Goal: Check status: Check status

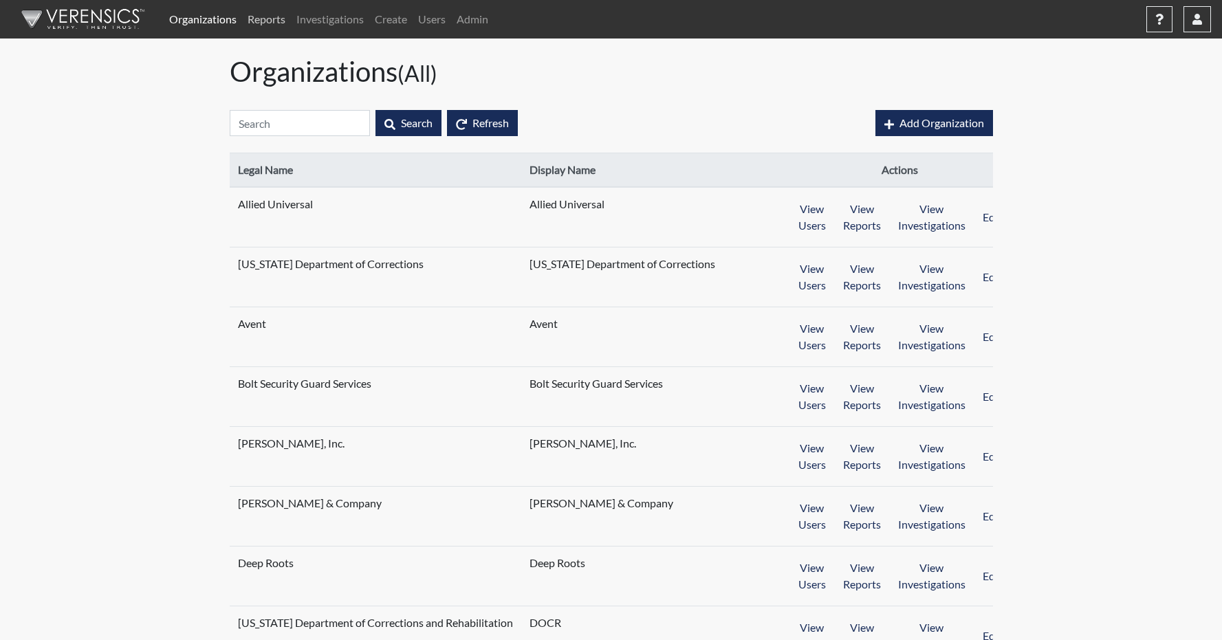
click at [273, 25] on link "Reports" at bounding box center [266, 18] width 49 height 27
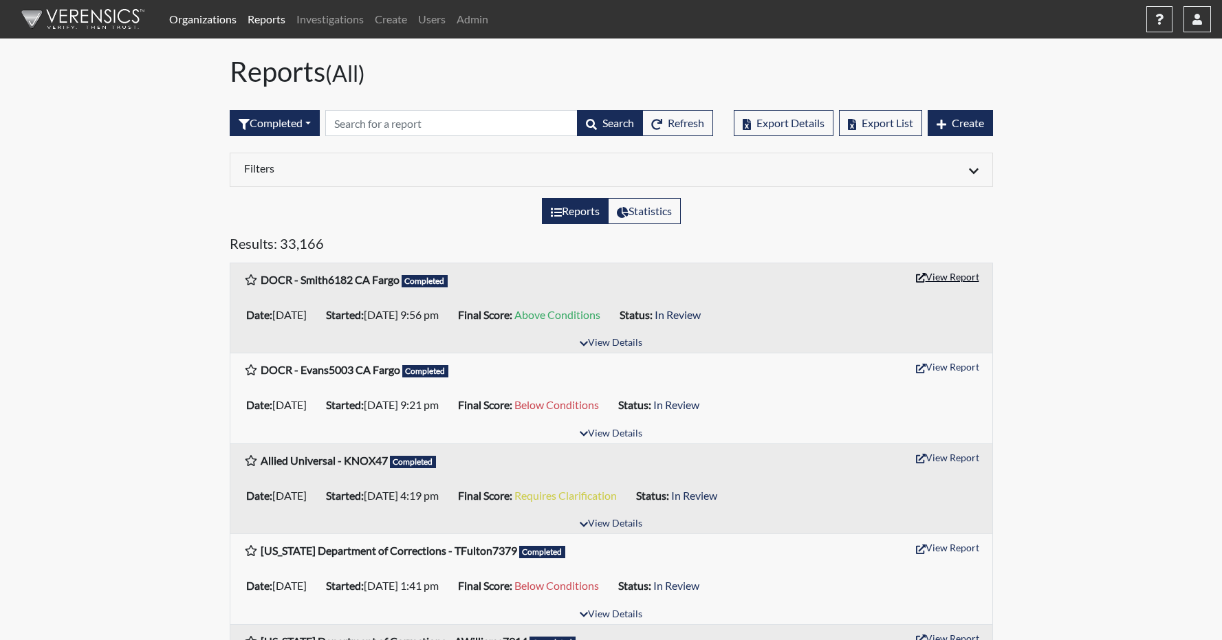
click at [941, 276] on button "View Report" at bounding box center [948, 276] width 76 height 21
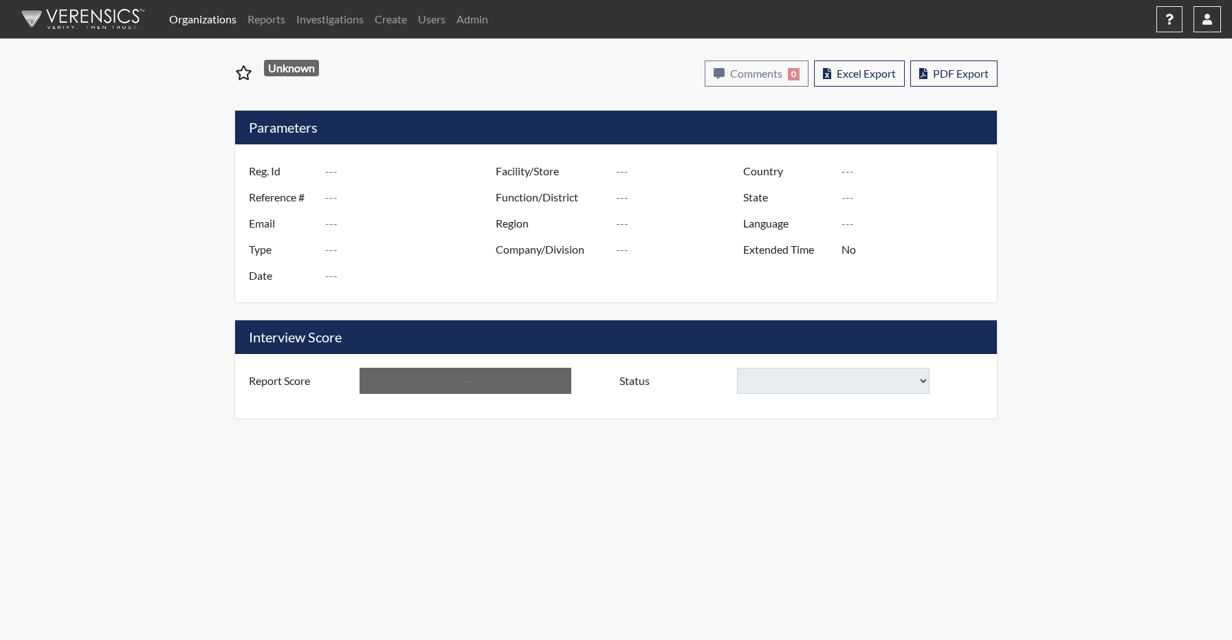
type input "Smith6182 CA Fargo"
type input "51124"
type input "michellesmith19861@outlook.com"
type input "Community Supervision"
type input "Sep 5, 2025"
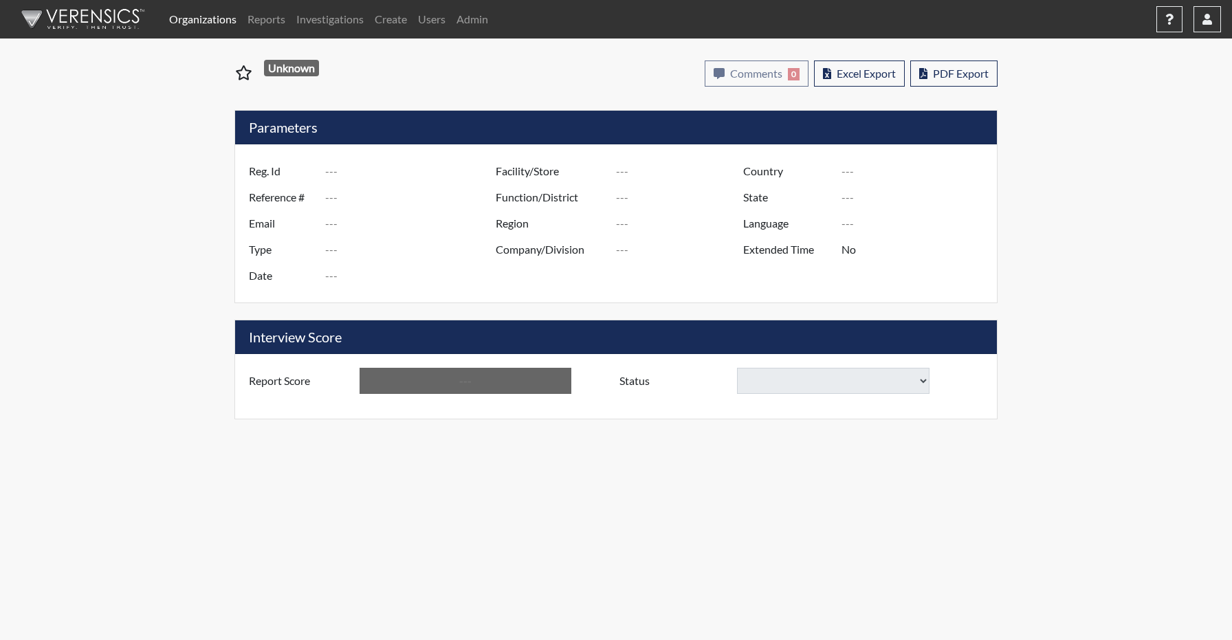
type input "P&P/502"
type input "[GEOGRAPHIC_DATA]"
type input "[US_STATE]"
type input "English"
type input "Above Conditions"
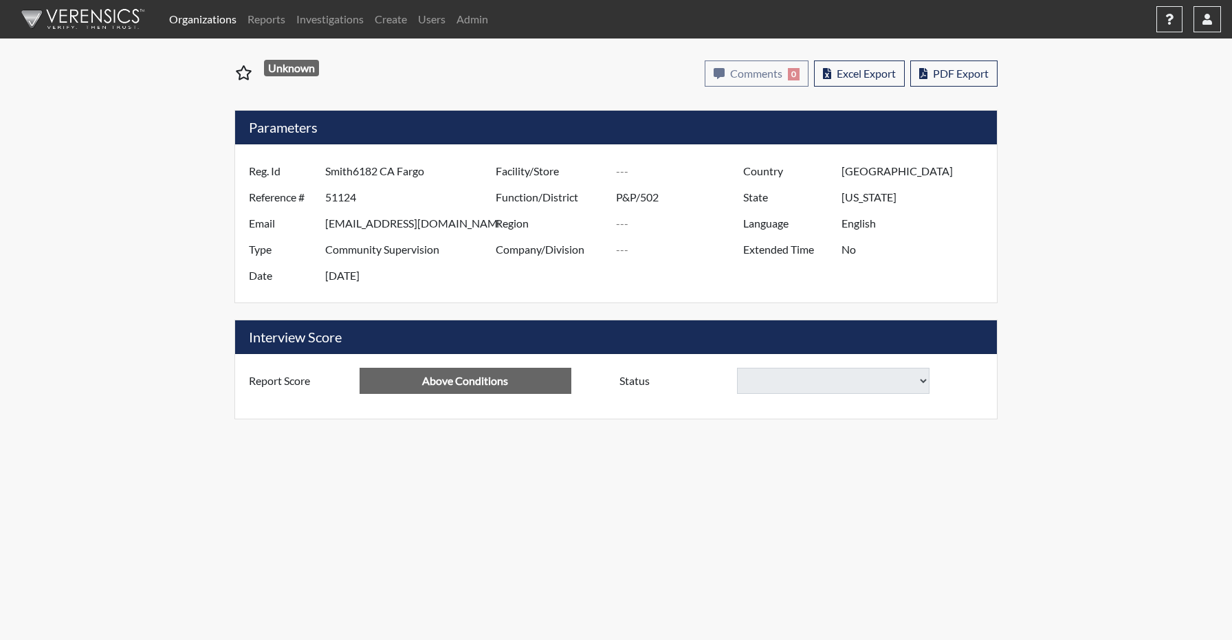
select select
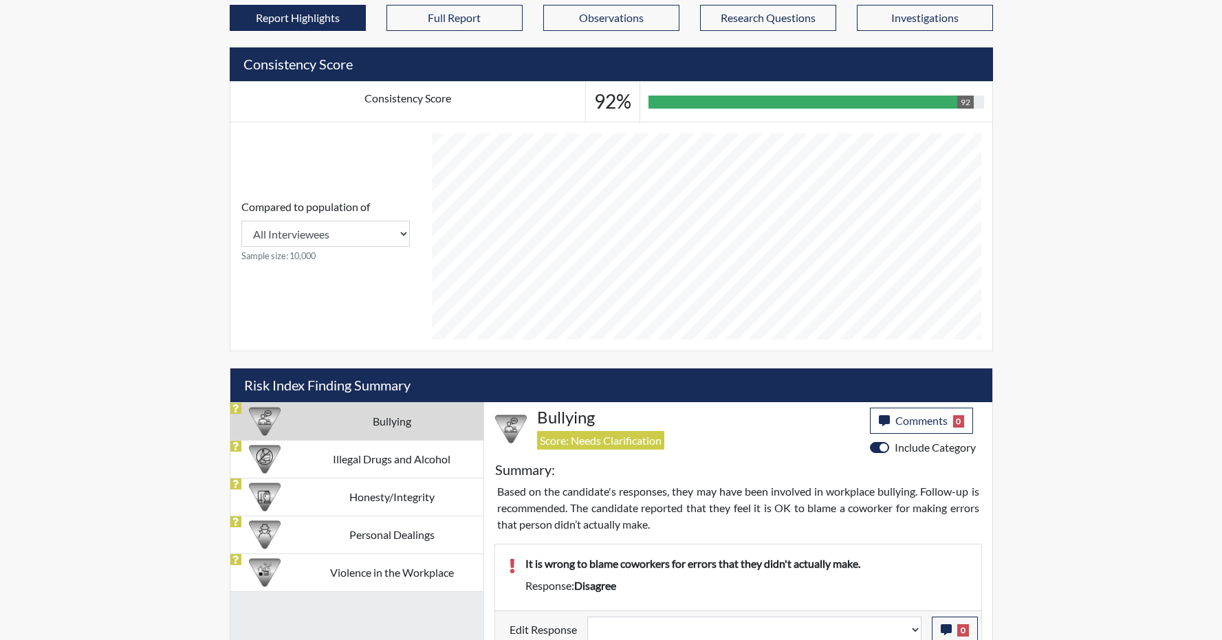
scroll to position [440, 0]
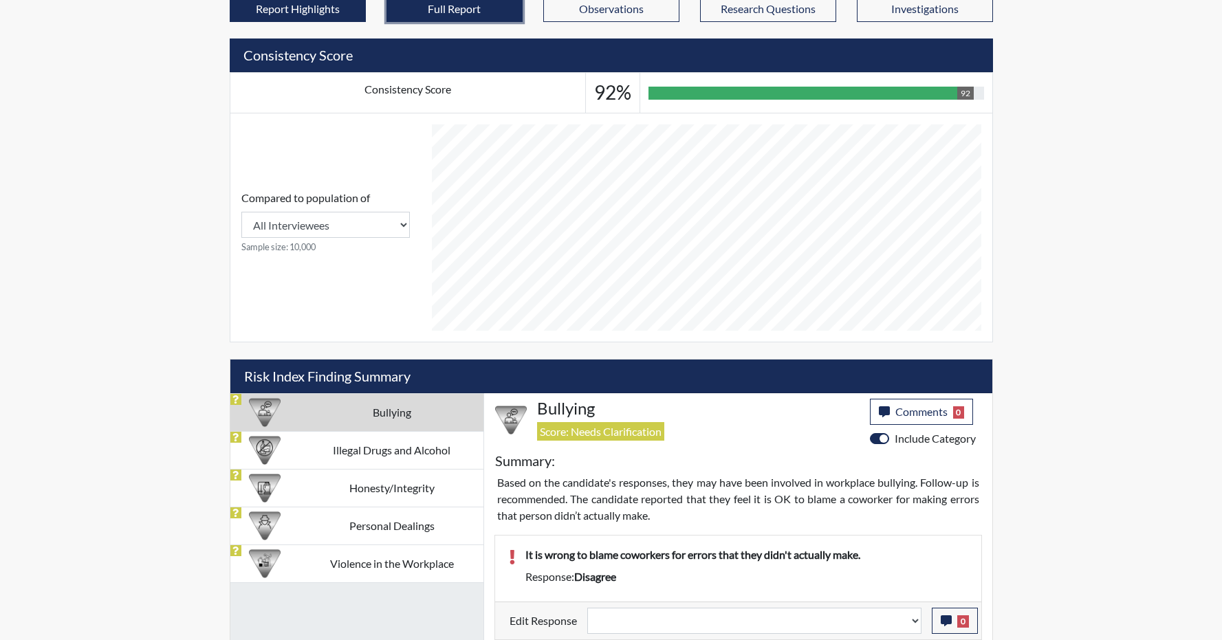
click at [410, 15] on button "Full Report" at bounding box center [454, 9] width 136 height 26
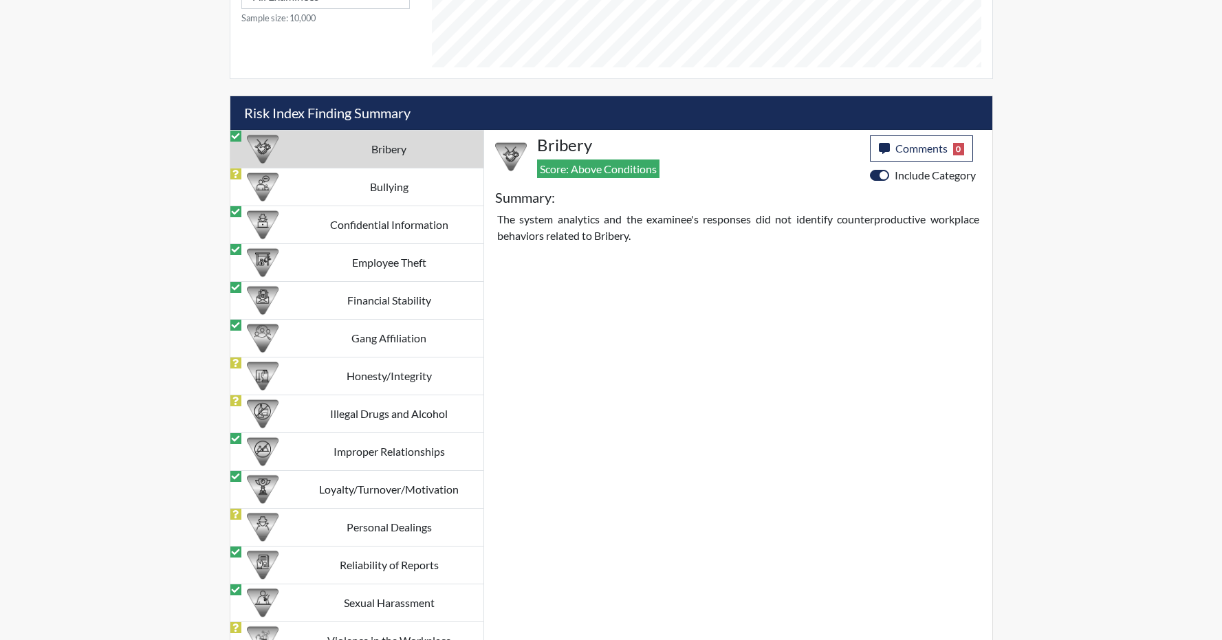
scroll to position [1178, 0]
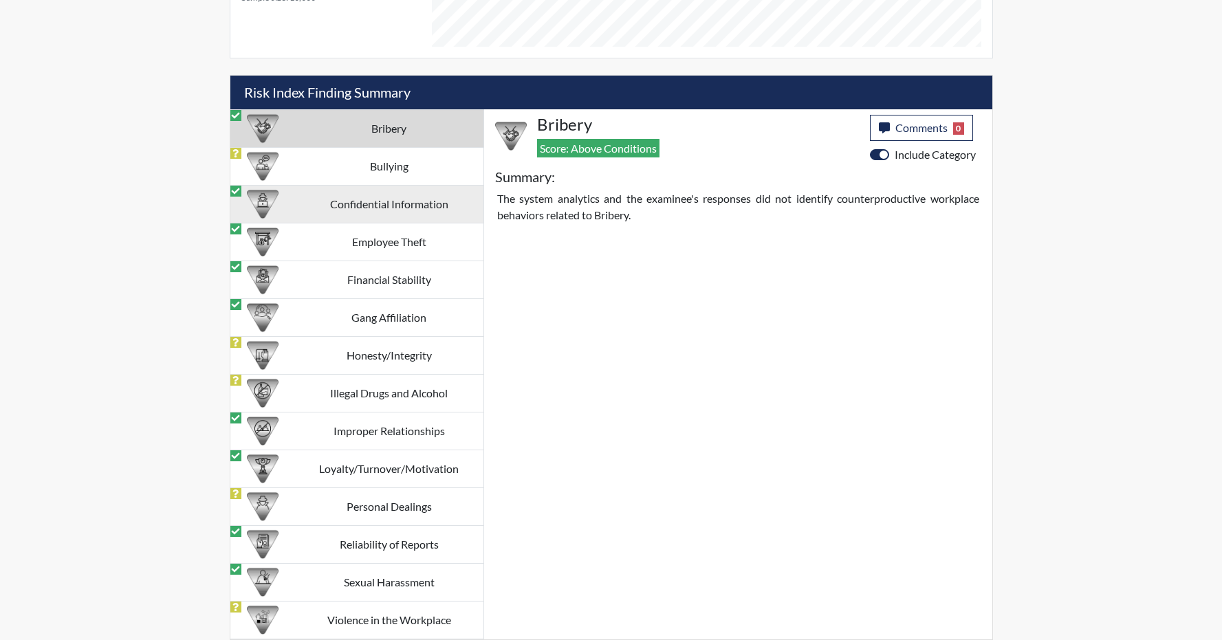
click at [300, 195] on td "Confidential Information" at bounding box center [389, 205] width 188 height 38
select select
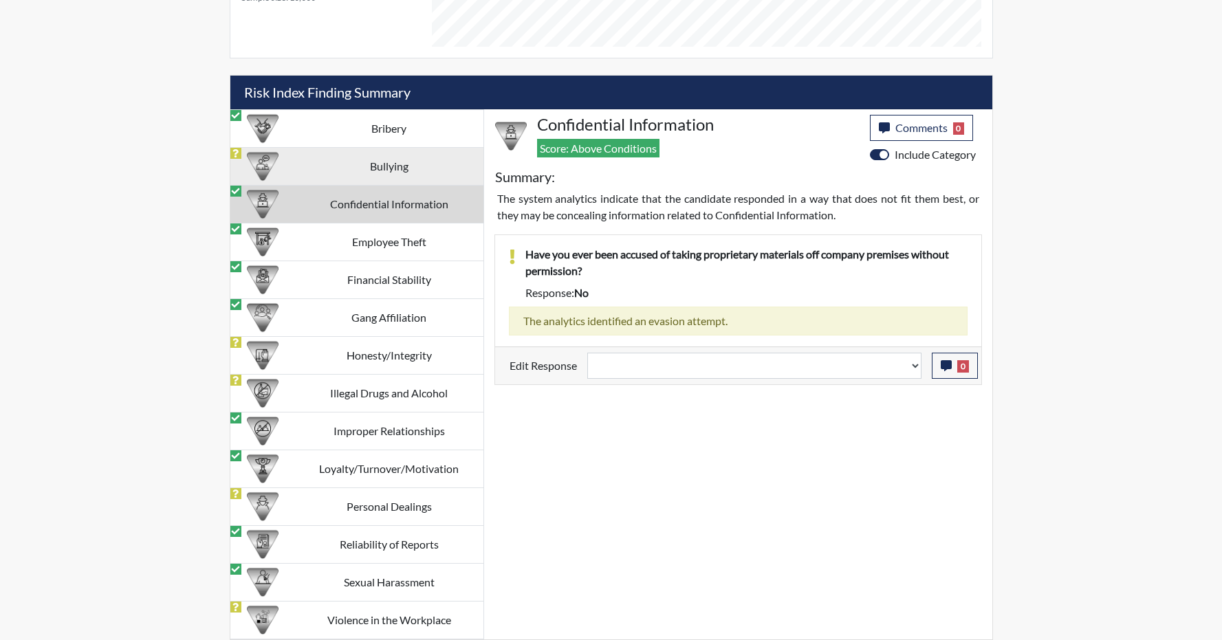
click at [305, 166] on td "Bullying" at bounding box center [389, 167] width 188 height 38
select select
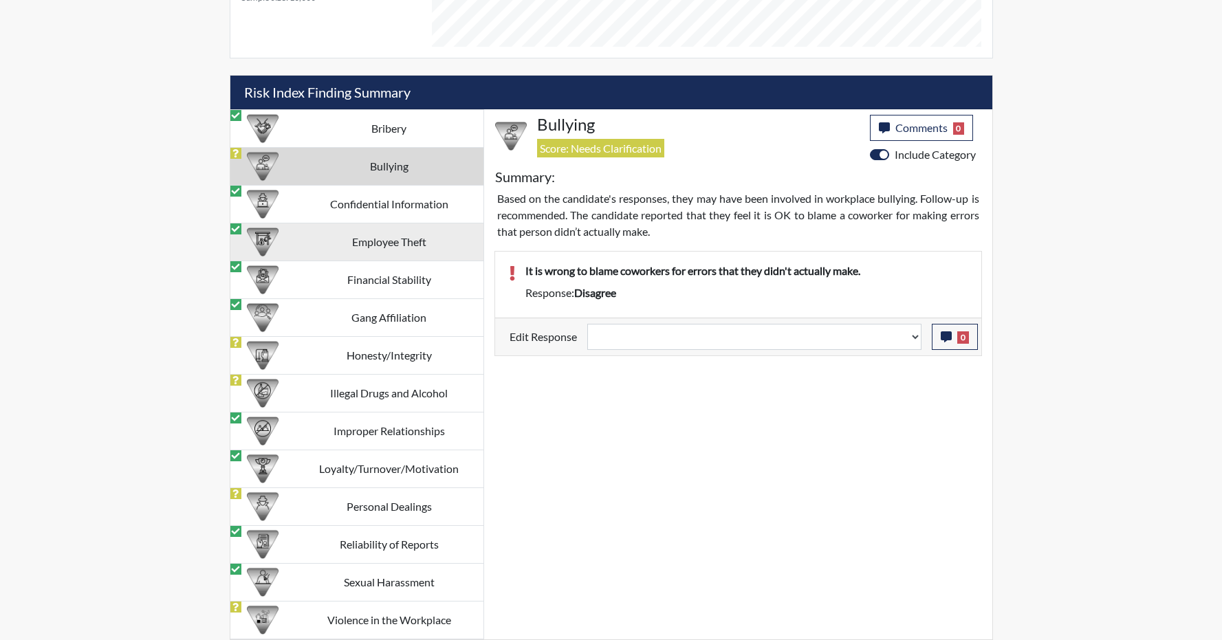
click at [321, 254] on td "Employee Theft" at bounding box center [389, 242] width 188 height 38
select select
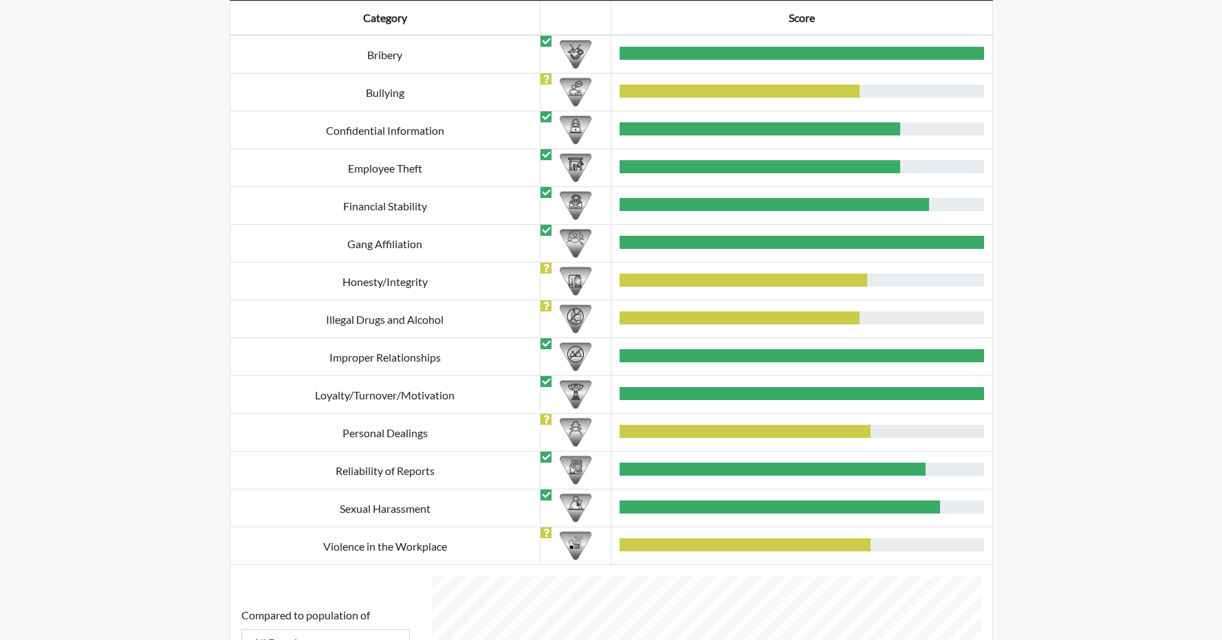
scroll to position [0, 0]
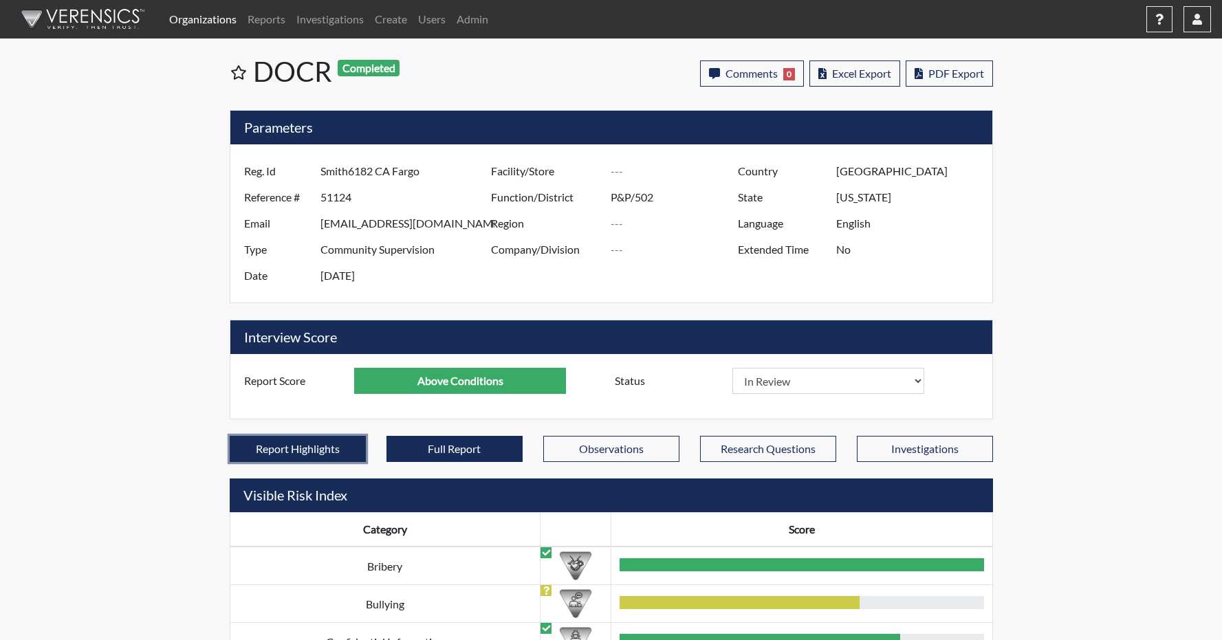
click at [309, 447] on button "Report Highlights" at bounding box center [298, 449] width 136 height 26
select select
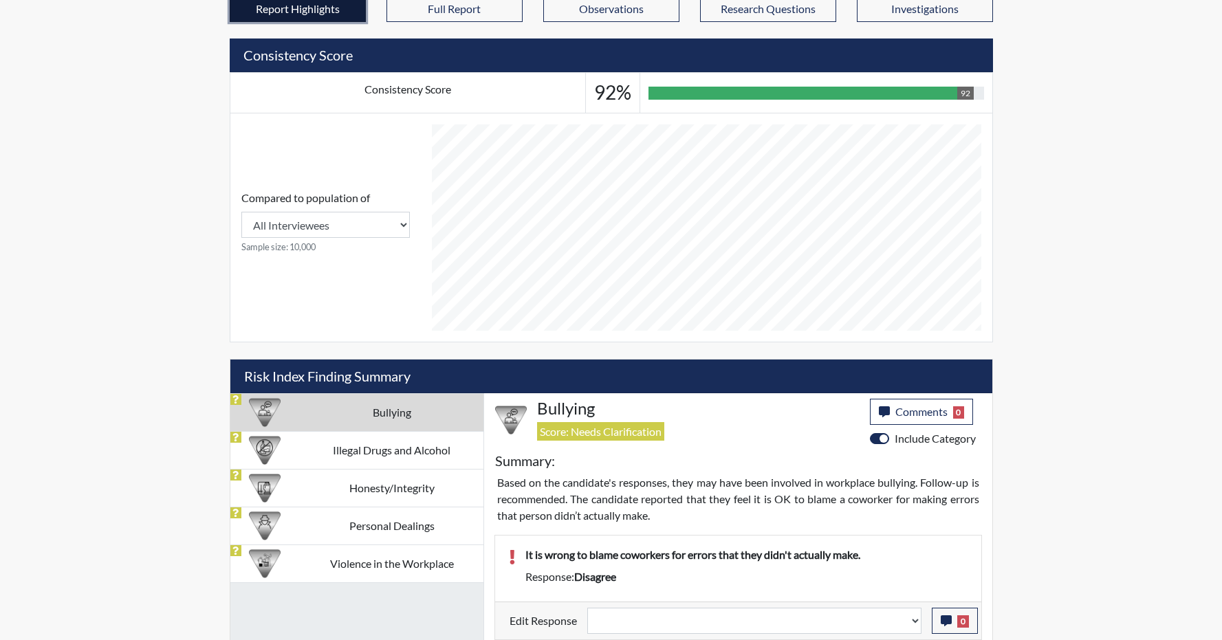
scroll to position [228, 571]
click at [309, 447] on td "Illegal Drugs and Alcohol" at bounding box center [391, 450] width 183 height 38
select select
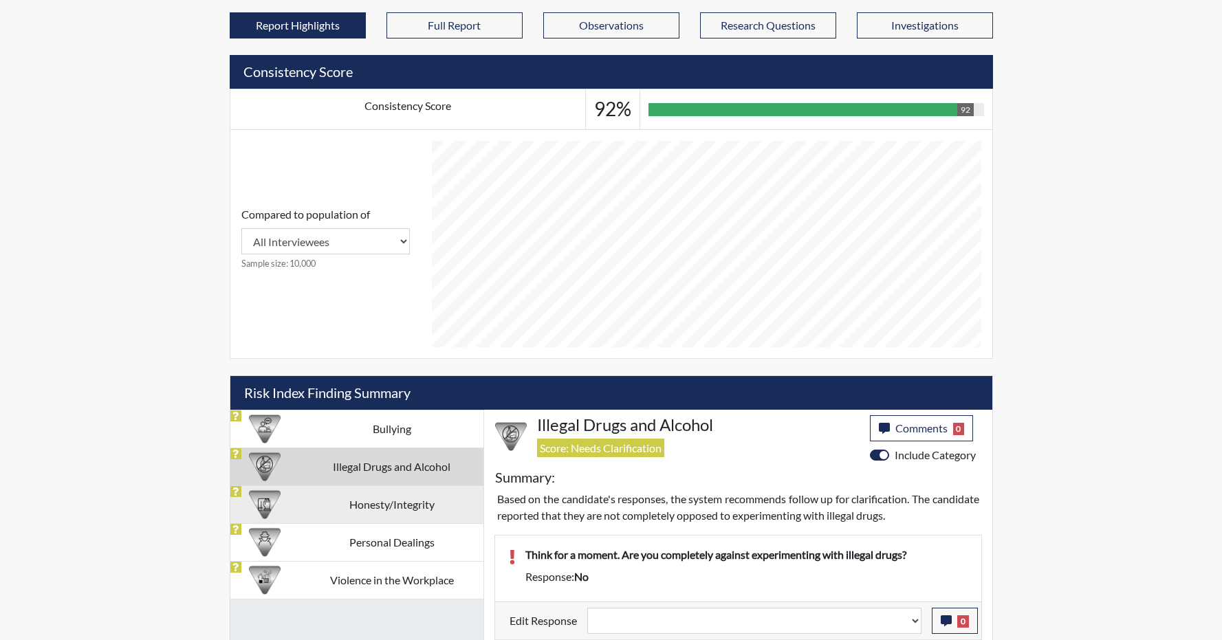
click at [309, 506] on td "Honesty/Integrity" at bounding box center [391, 504] width 183 height 38
select select
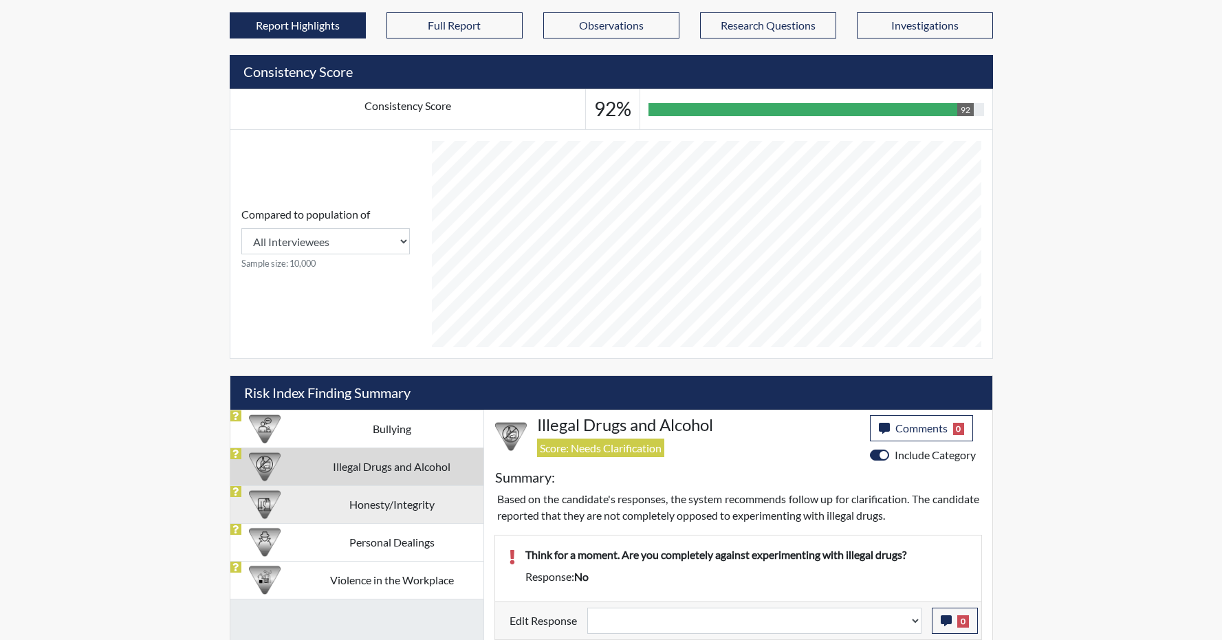
select select
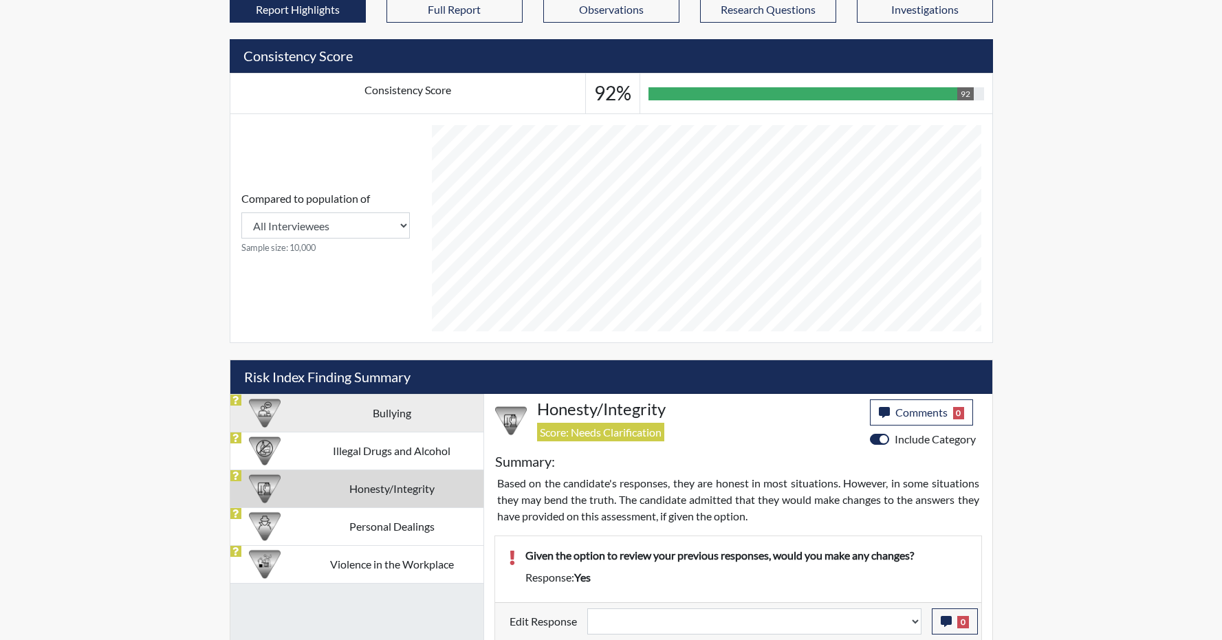
click at [309, 415] on td "Bullying" at bounding box center [391, 413] width 183 height 38
select select
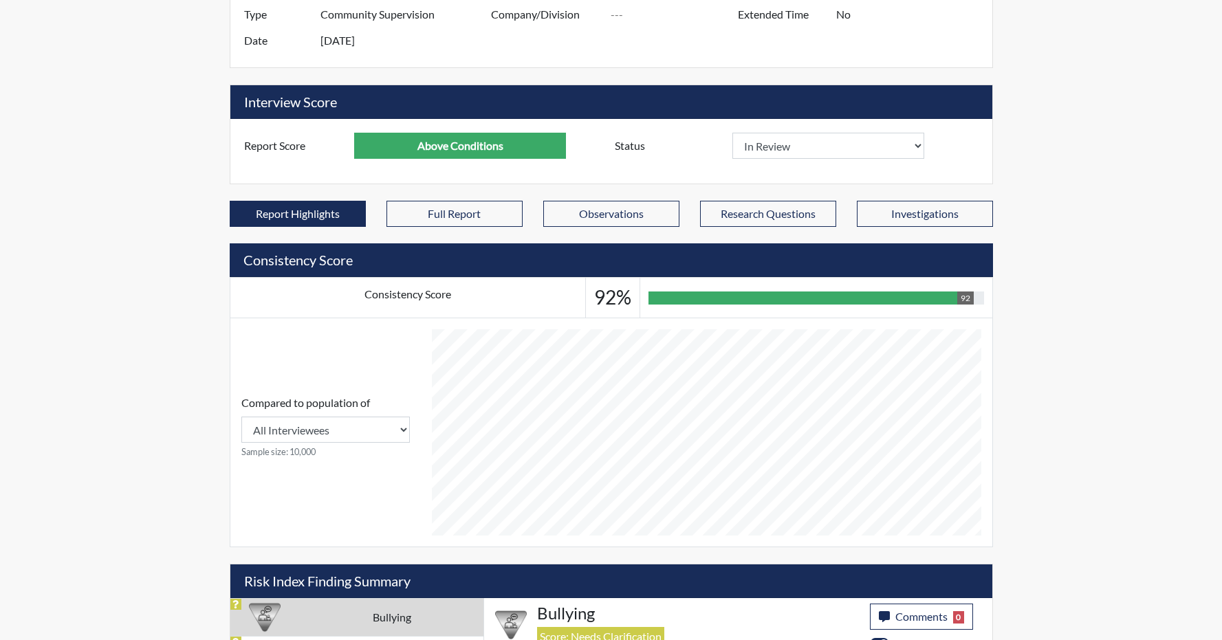
scroll to position [130, 0]
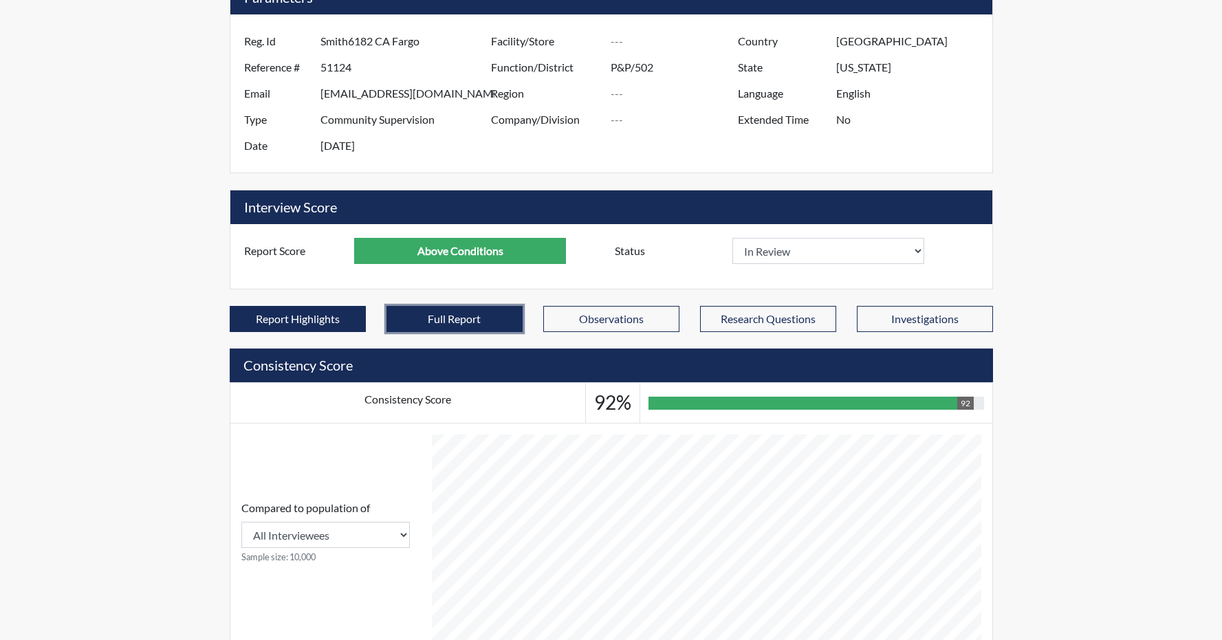
click at [408, 327] on button "Full Report" at bounding box center [454, 319] width 136 height 26
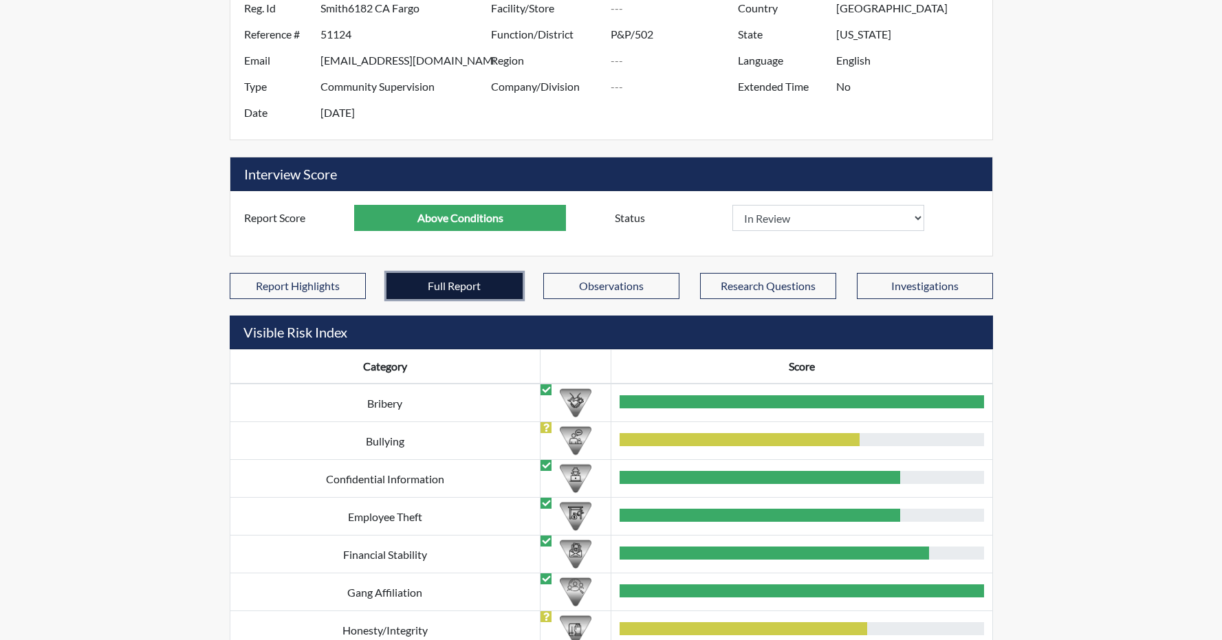
scroll to position [85, 0]
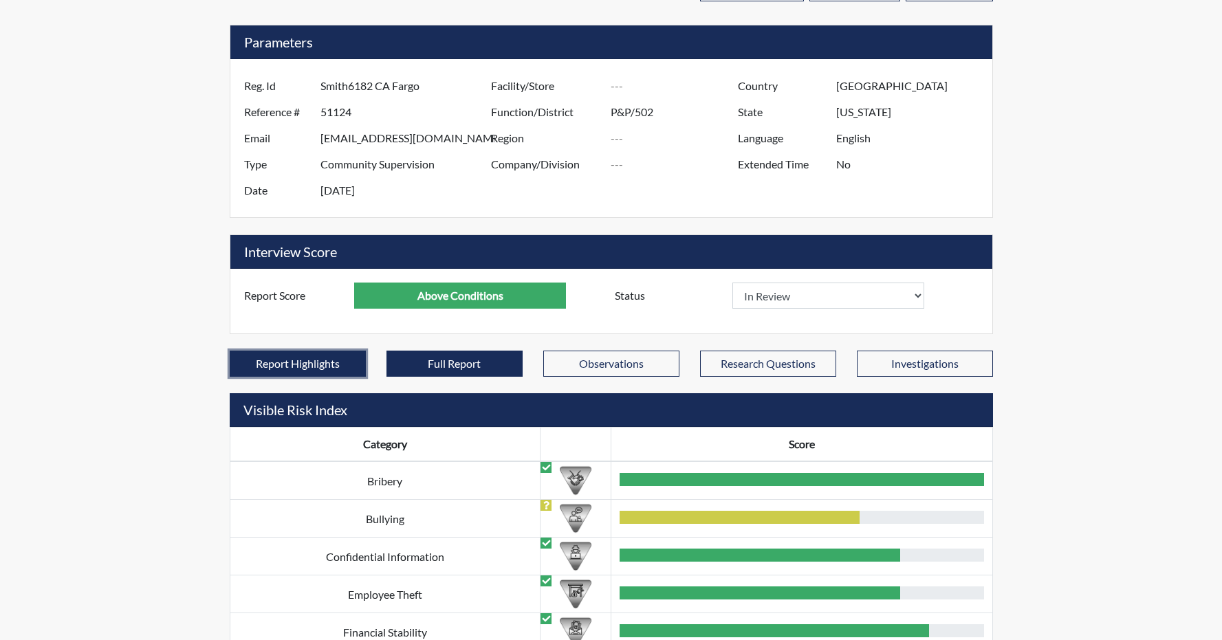
click at [335, 366] on button "Report Highlights" at bounding box center [298, 364] width 136 height 26
select select
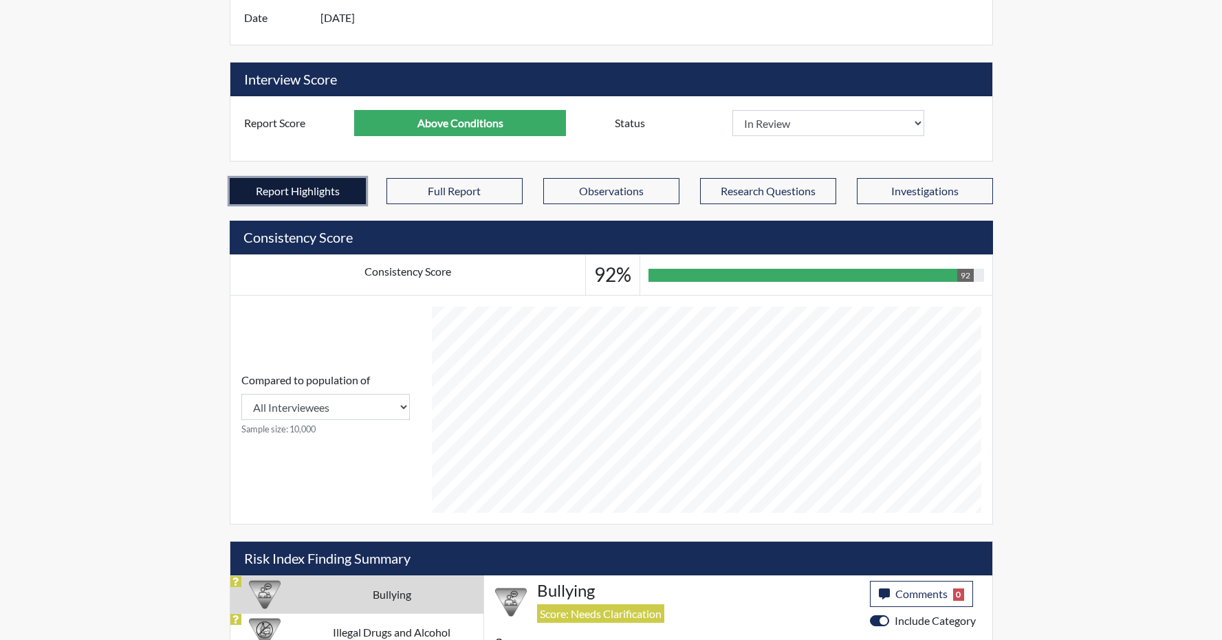
scroll to position [222, 0]
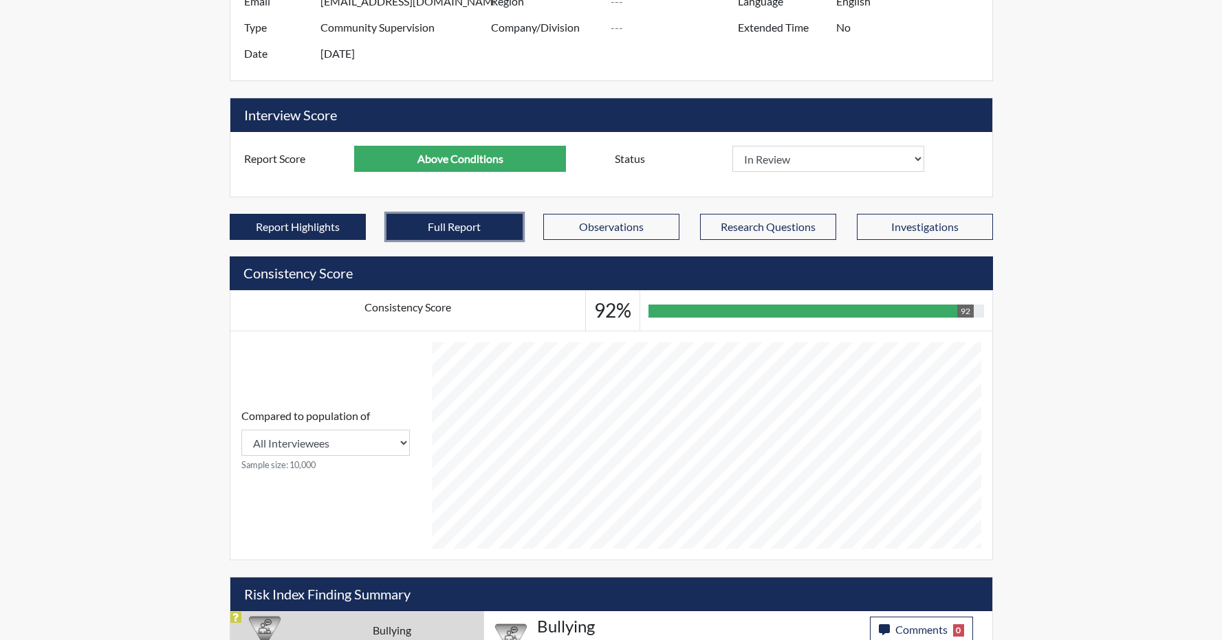
click at [423, 231] on button "Full Report" at bounding box center [454, 227] width 136 height 26
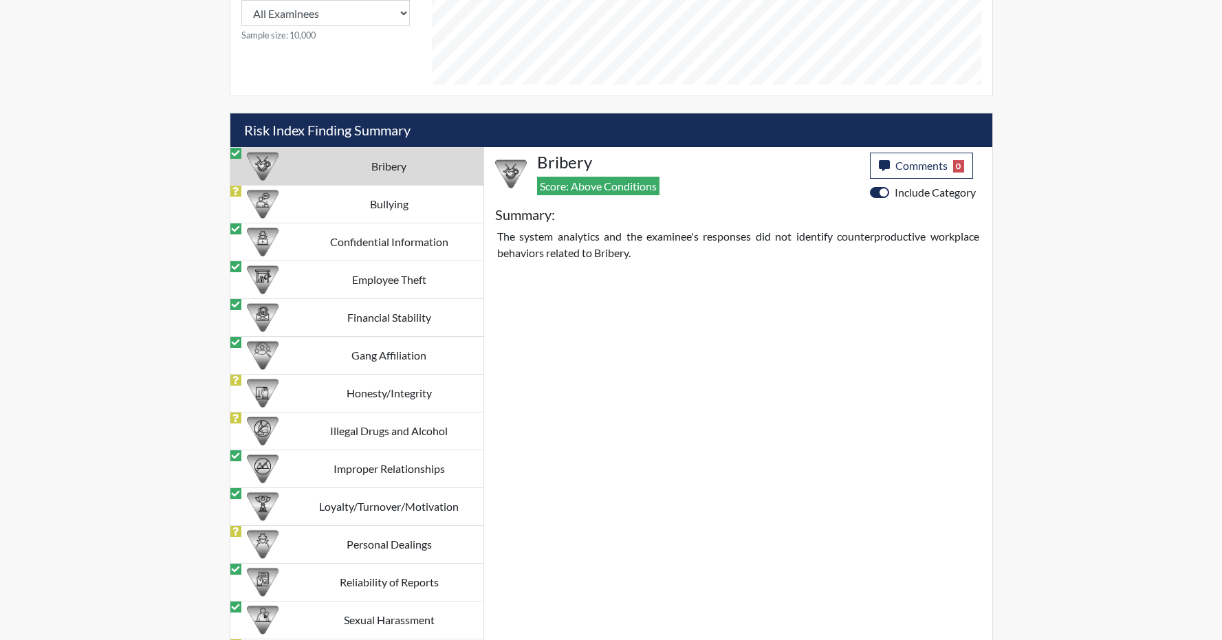
scroll to position [1178, 0]
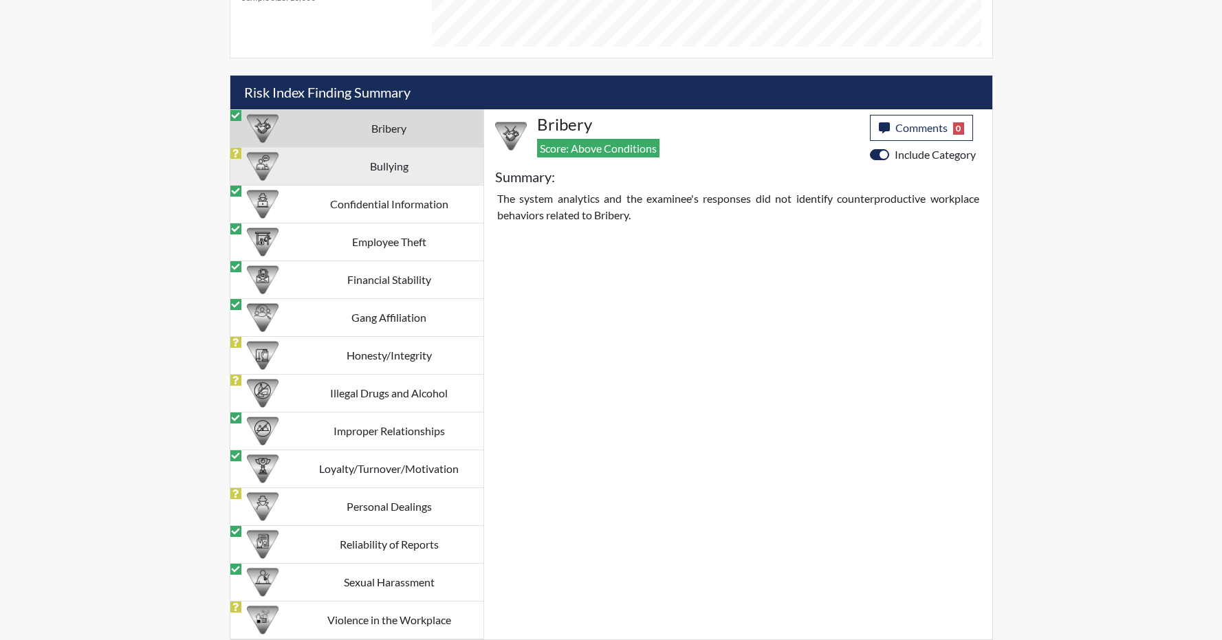
click at [416, 177] on td "Bullying" at bounding box center [389, 167] width 188 height 38
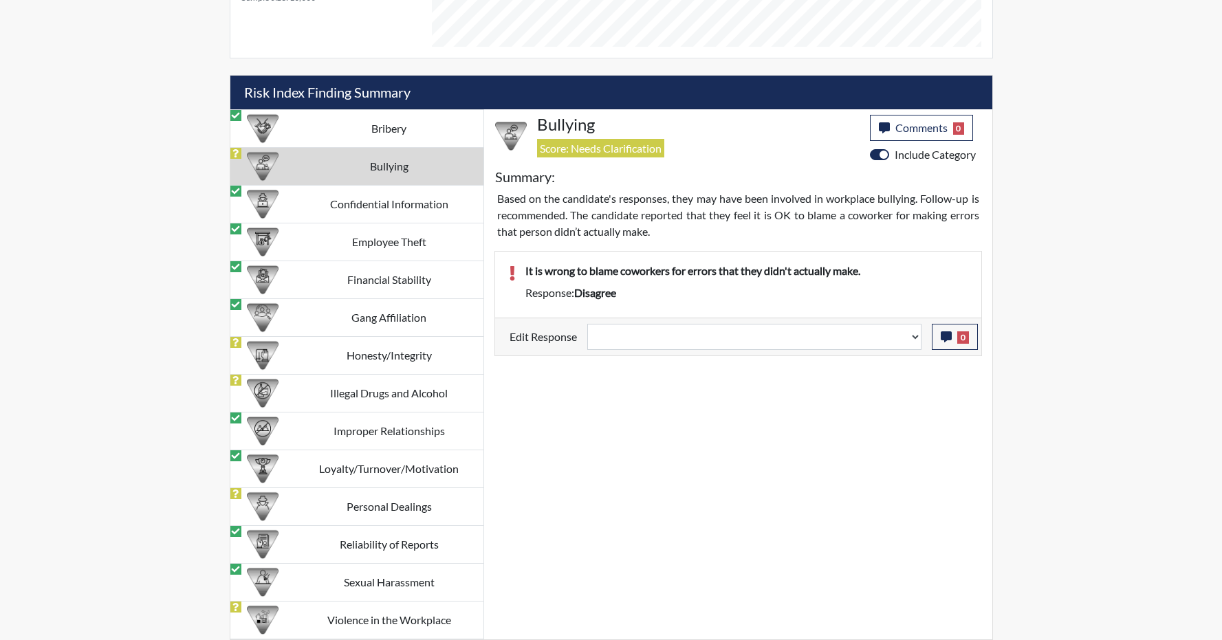
scroll to position [1177, 0]
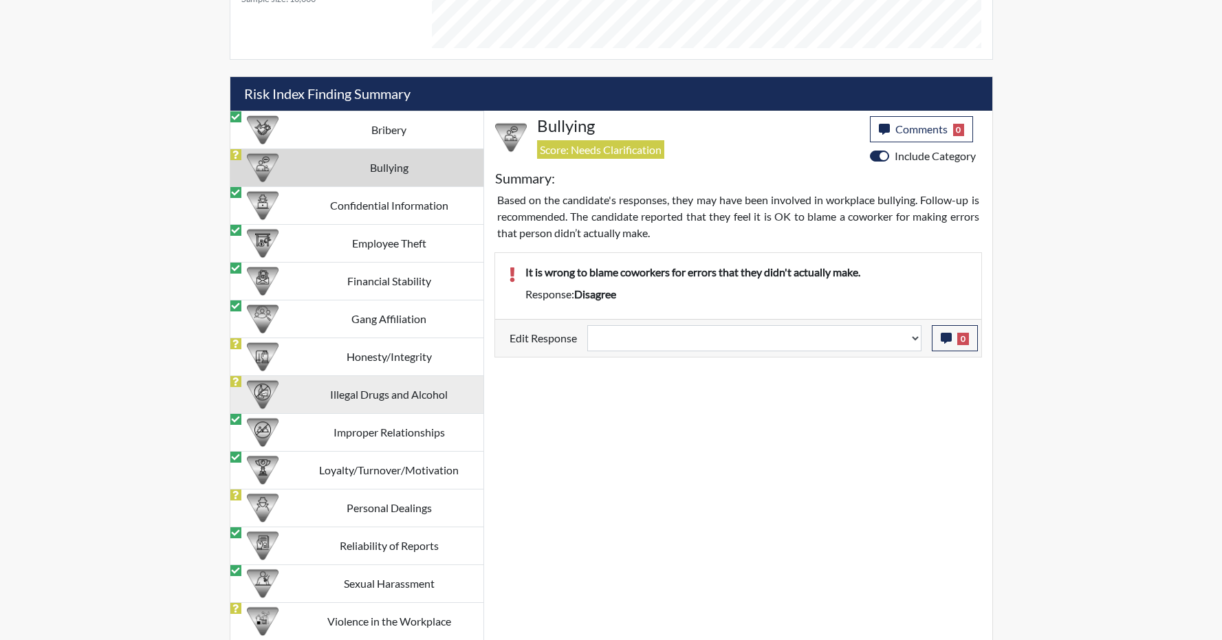
select select
